Goal: Transaction & Acquisition: Purchase product/service

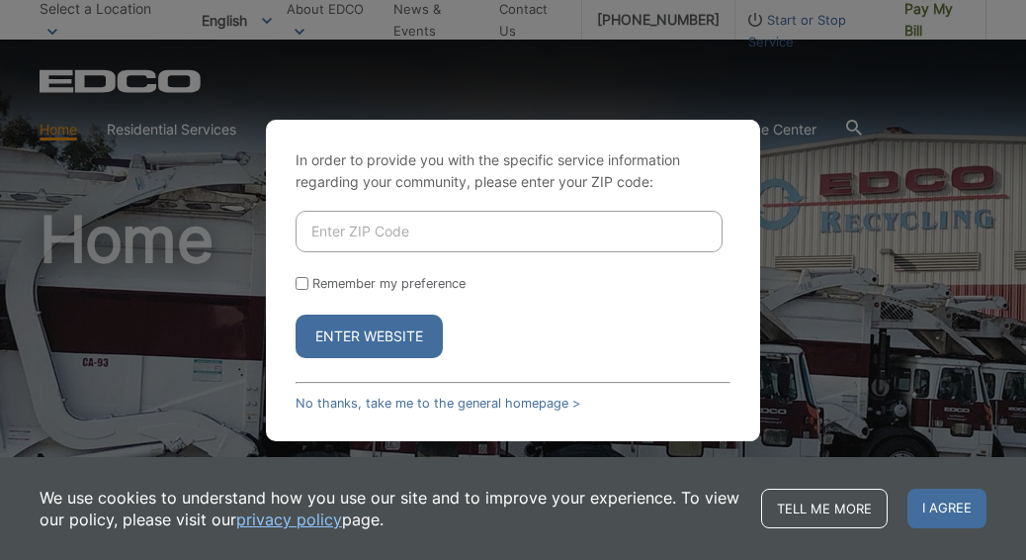
click at [442, 221] on input "Enter ZIP Code" at bounding box center [509, 232] width 427 height 42
type input "92020"
click at [333, 347] on button "Enter Website" at bounding box center [369, 335] width 147 height 43
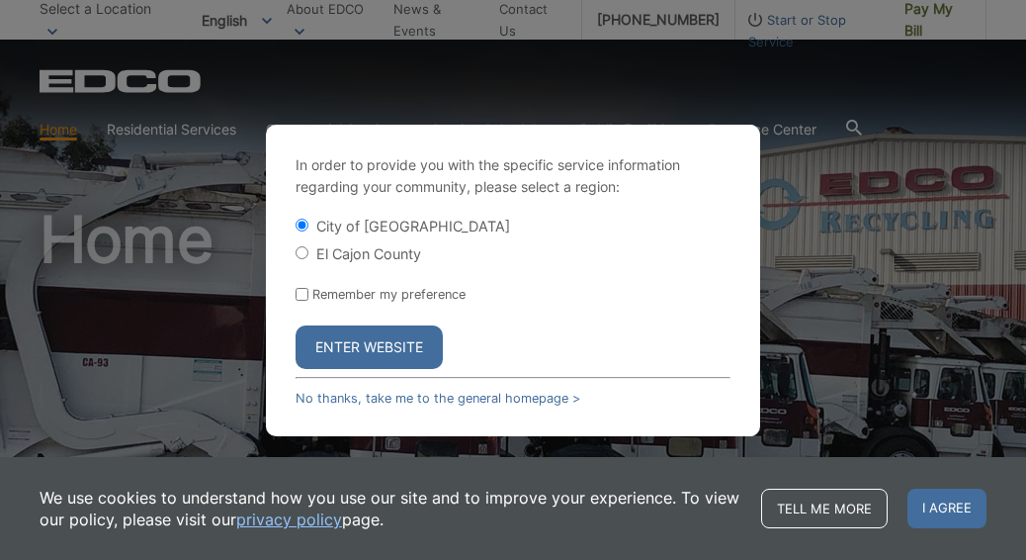
click at [365, 349] on button "Enter Website" at bounding box center [369, 346] width 147 height 43
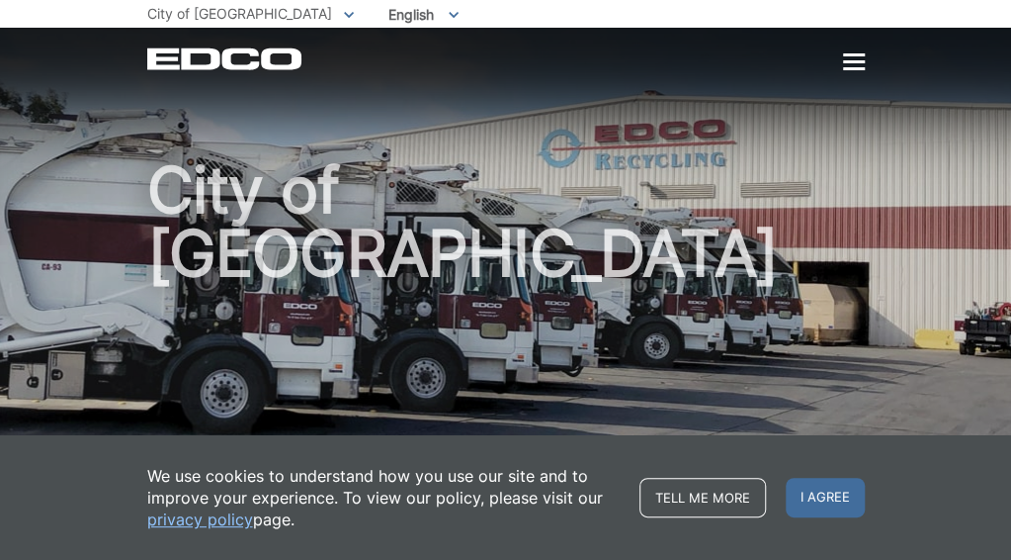
click at [865, 344] on h1 "City of [GEOGRAPHIC_DATA]" at bounding box center [506, 314] width 718 height 313
click at [0, 0] on span "Pay My Bill" at bounding box center [0, 0] width 0 height 0
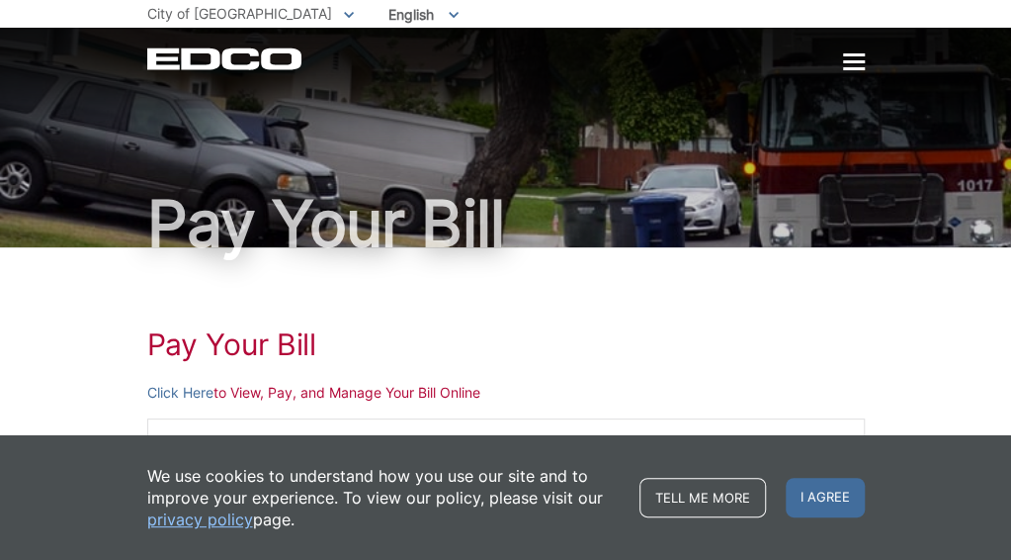
click at [0, 0] on span "Pay My Bill" at bounding box center [0, 0] width 0 height 0
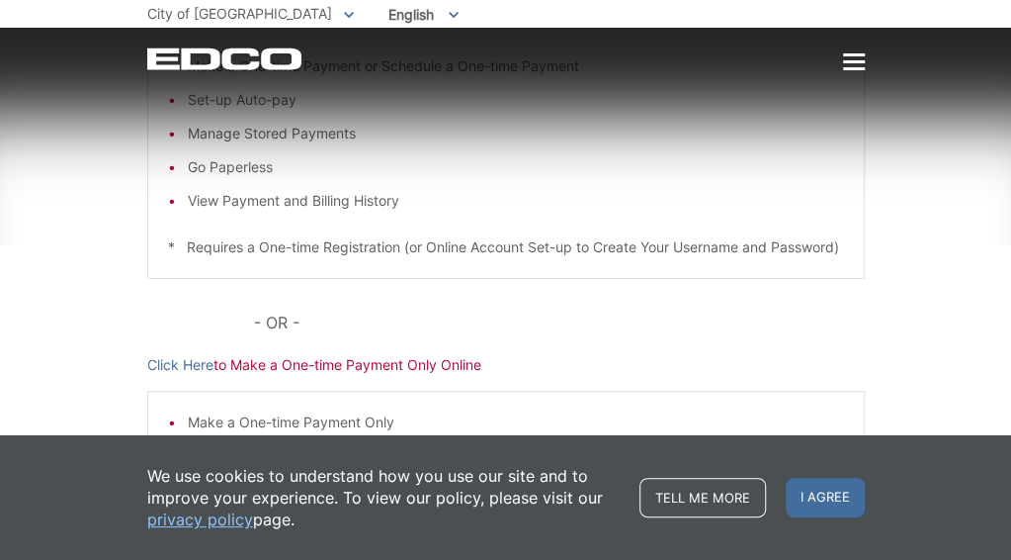
scroll to position [494, 0]
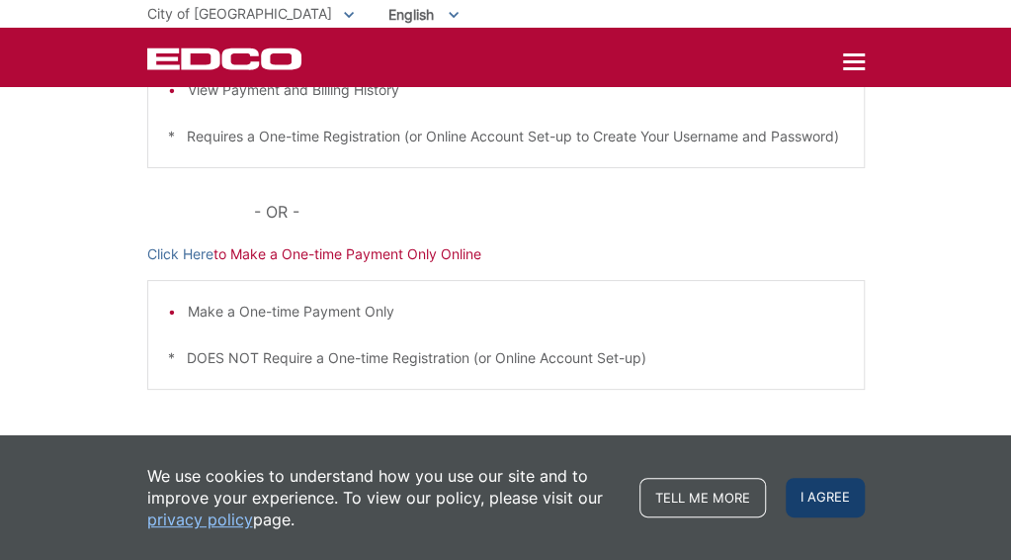
click at [865, 500] on span "I agree" at bounding box center [825, 497] width 79 height 40
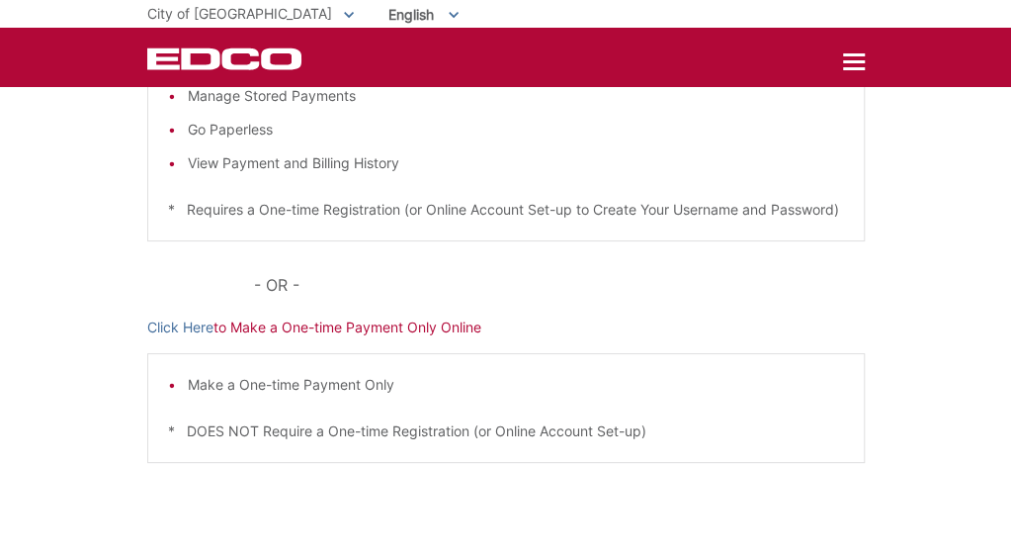
scroll to position [297, 0]
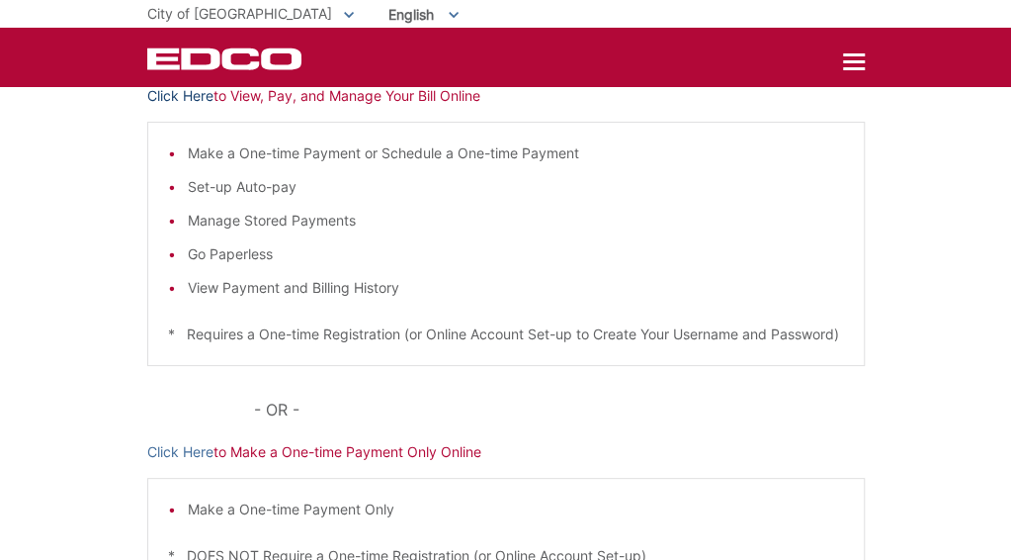
click at [147, 107] on link "Click Here" at bounding box center [180, 96] width 66 height 22
